Goal: Find specific page/section

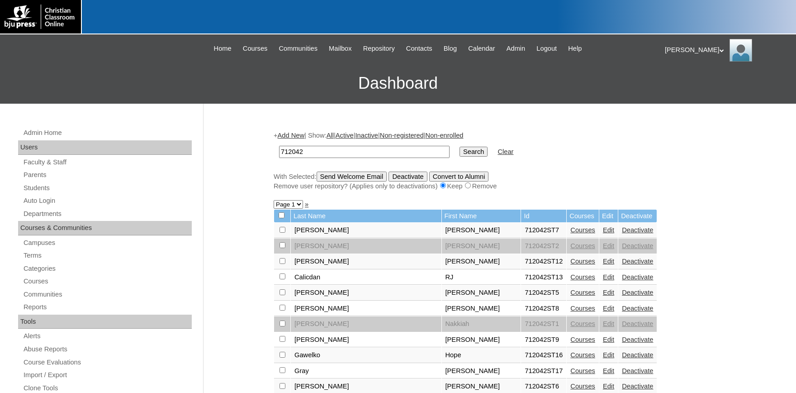
drag, startPoint x: 306, startPoint y: 149, endPoint x: 100, endPoint y: 148, distance: 205.4
click at [279, 147] on input "712042" at bounding box center [364, 152] width 171 height 12
drag, startPoint x: 260, startPoint y: 148, endPoint x: 252, endPoint y: 148, distance: 8.1
click at [279, 148] on input "712042" at bounding box center [364, 152] width 171 height 12
click at [320, 154] on input "712042" at bounding box center [364, 152] width 171 height 12
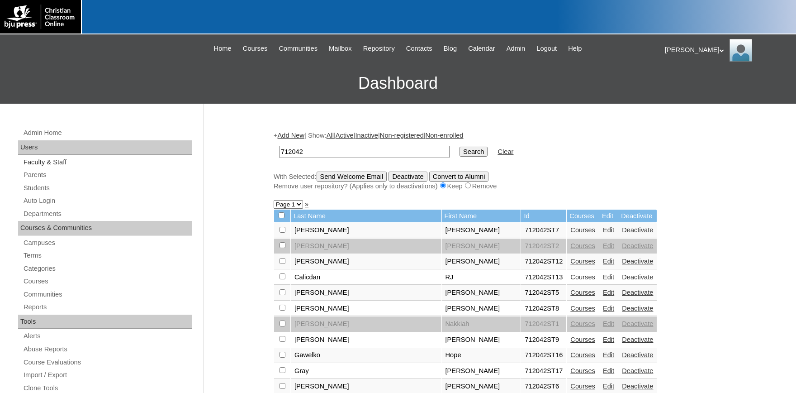
drag, startPoint x: 246, startPoint y: 152, endPoint x: 165, endPoint y: 160, distance: 80.9
click at [279, 155] on input "712042" at bounding box center [364, 152] width 171 height 12
type input "78324339"
click at [460, 147] on input "Search" at bounding box center [474, 152] width 28 height 10
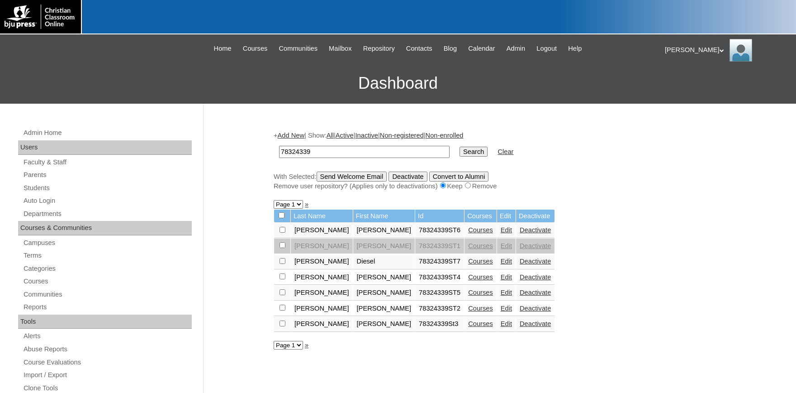
click at [468, 231] on link "Courses" at bounding box center [480, 229] width 25 height 7
